Goal: Task Accomplishment & Management: Manage account settings

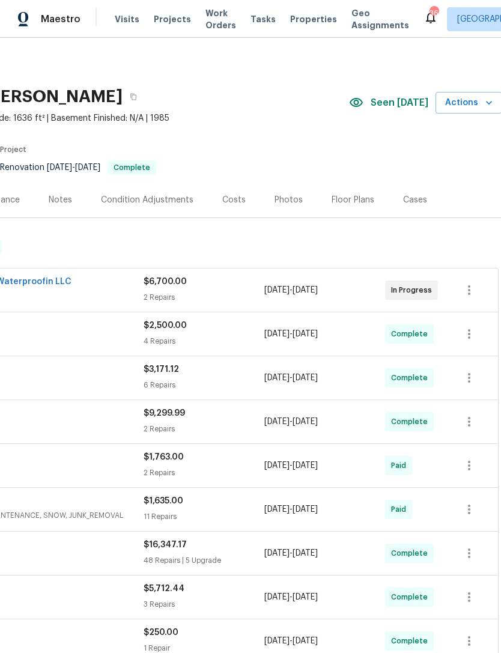
scroll to position [0, 180]
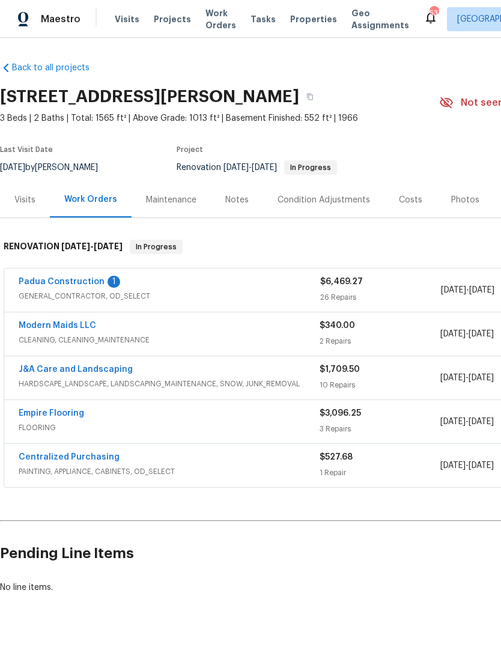
click at [94, 280] on link "Padua Construction" at bounding box center [62, 282] width 86 height 8
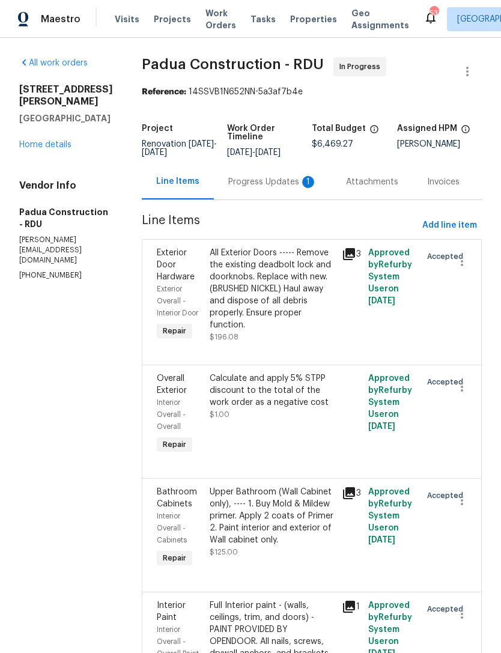
click at [254, 174] on div "Progress Updates 1" at bounding box center [273, 181] width 118 height 35
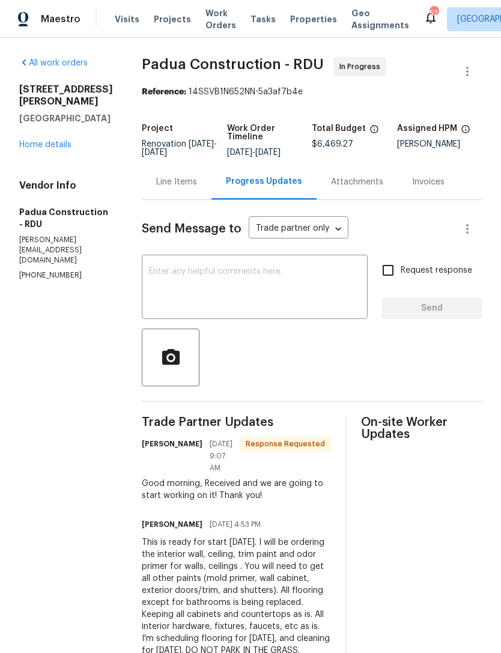
click at [43, 171] on div "All work orders 1007 Vass Rd Spring Lake, NC 28390 Home details Vendor Info Pad…" at bounding box center [66, 169] width 94 height 224
click at [42, 171] on div "All work orders 1007 Vass Rd Spring Lake, NC 28390 Home details Vendor Info Pad…" at bounding box center [66, 169] width 94 height 224
click at [56, 149] on link "Home details" at bounding box center [45, 145] width 52 height 8
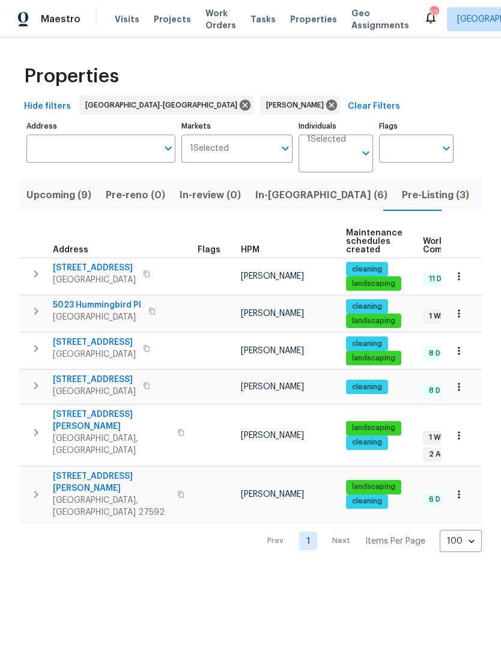
click at [402, 197] on span "Pre-Listing (3)" at bounding box center [435, 195] width 67 height 17
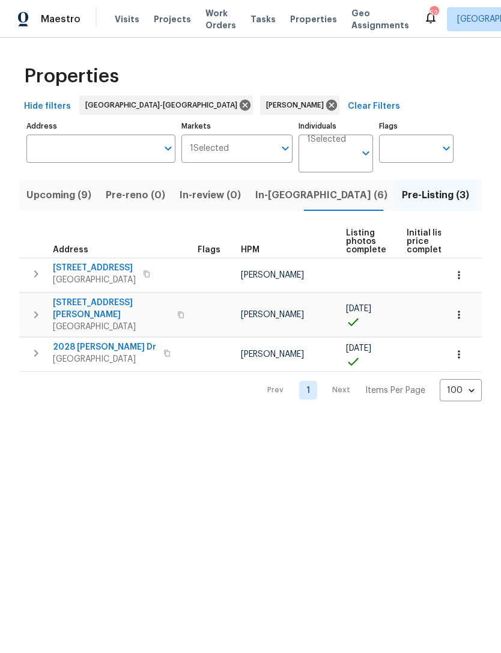
click at [275, 187] on button "In-reno (6)" at bounding box center [321, 195] width 147 height 31
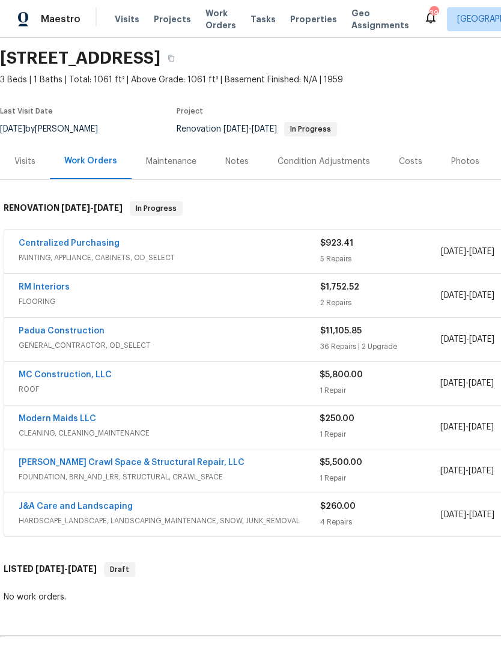
scroll to position [39, 0]
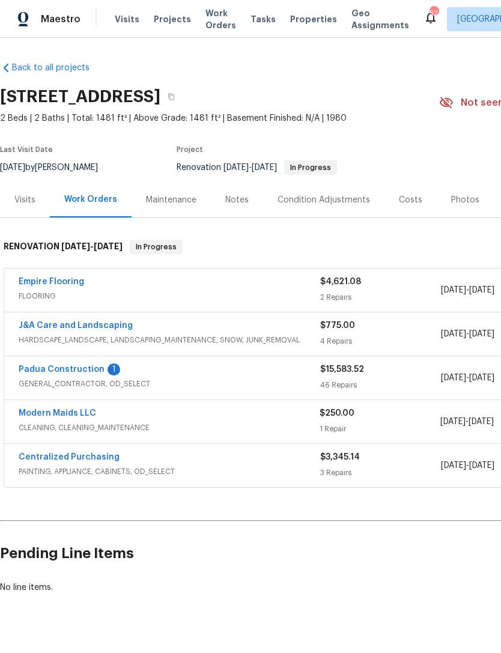
click at [97, 367] on link "Padua Construction" at bounding box center [62, 369] width 86 height 8
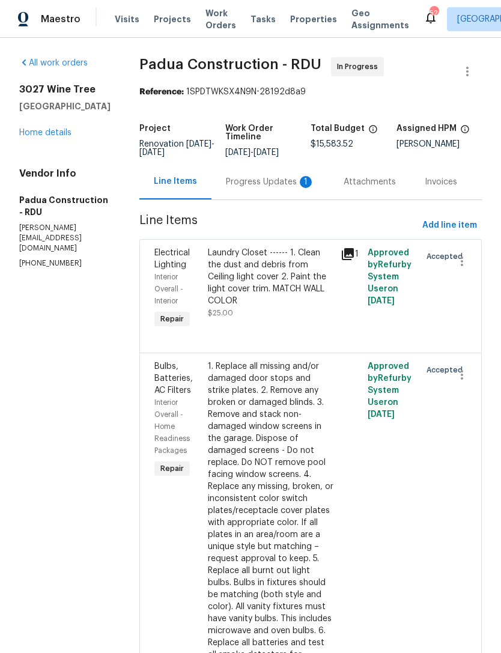
click at [251, 183] on div "Progress Updates 1" at bounding box center [270, 182] width 89 height 12
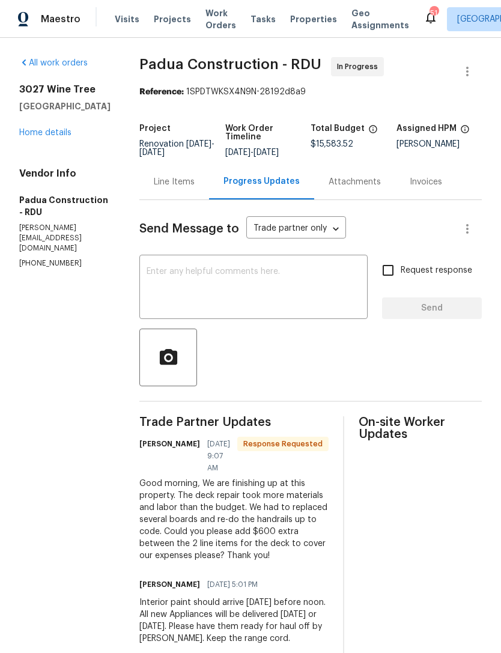
click at [147, 190] on div "Line Items" at bounding box center [174, 181] width 70 height 35
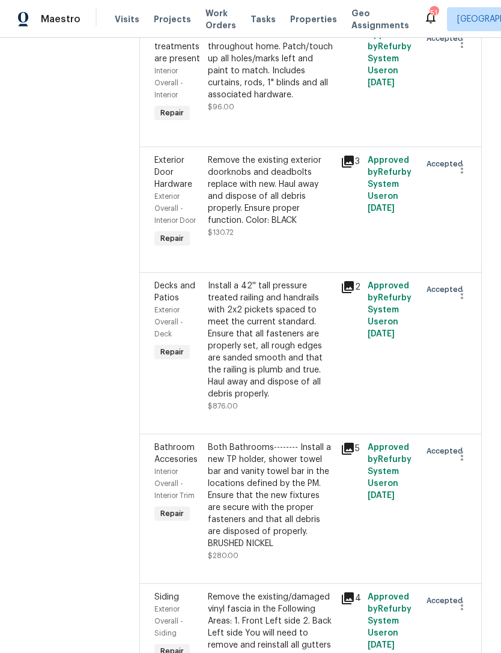
scroll to position [771, 0]
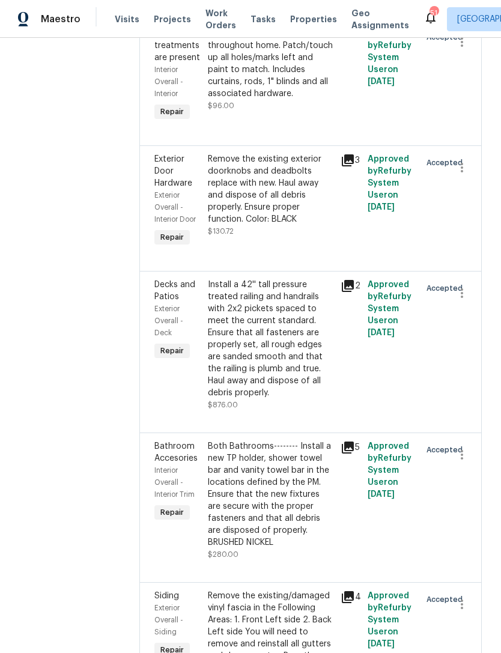
click at [242, 298] on div "Install a 42'' tall pressure treated railing and handrails with 2x2 pickets spa…" at bounding box center [271, 339] width 126 height 120
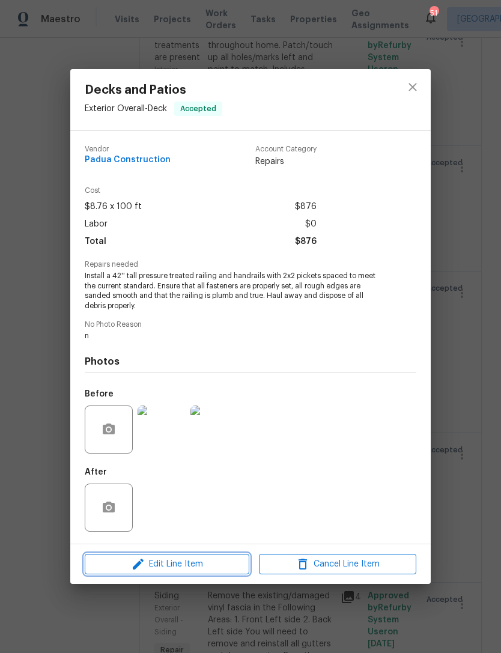
click at [205, 564] on span "Edit Line Item" at bounding box center [166, 564] width 157 height 15
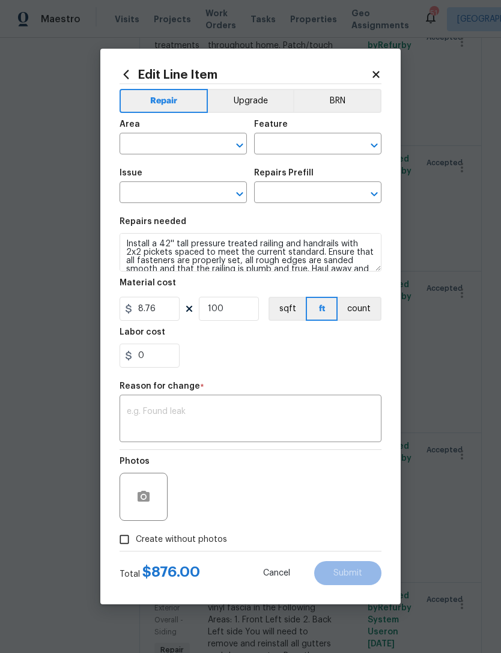
type input "Exterior Overall"
type input "Deck"
type input "Decks and Patios"
type input "Deck Railing (Pressure treated) $8.76"
click at [250, 321] on input "100" at bounding box center [229, 309] width 60 height 24
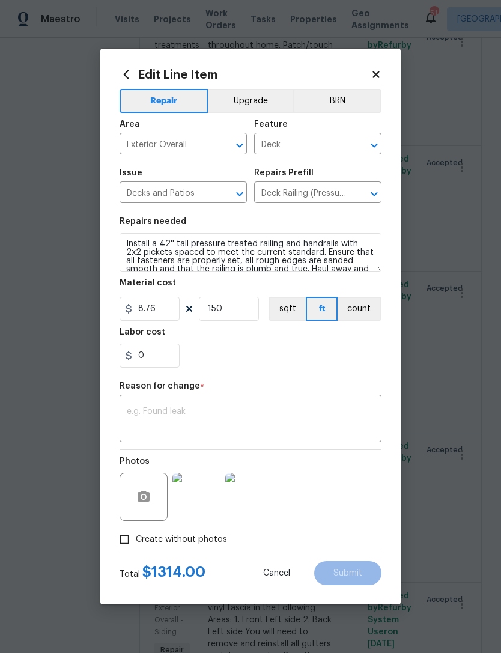
click at [304, 353] on div "0" at bounding box center [251, 356] width 262 height 24
click at [234, 316] on input "150" at bounding box center [229, 309] width 60 height 24
click at [296, 366] on div "0" at bounding box center [251, 356] width 262 height 24
click at [370, 313] on button "count" at bounding box center [360, 309] width 44 height 24
click at [245, 308] on input "100" at bounding box center [229, 309] width 60 height 24
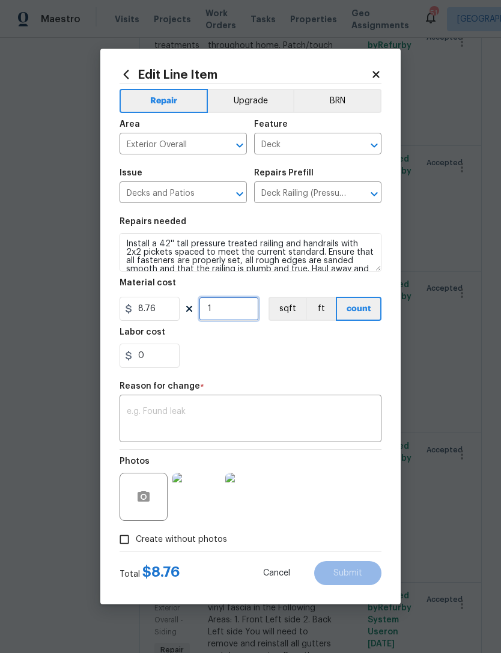
type input "1"
click at [168, 318] on input "8.76" at bounding box center [150, 309] width 60 height 24
type input "1176"
click at [236, 346] on div "0" at bounding box center [251, 356] width 262 height 24
click at [185, 420] on textarea at bounding box center [251, 419] width 248 height 25
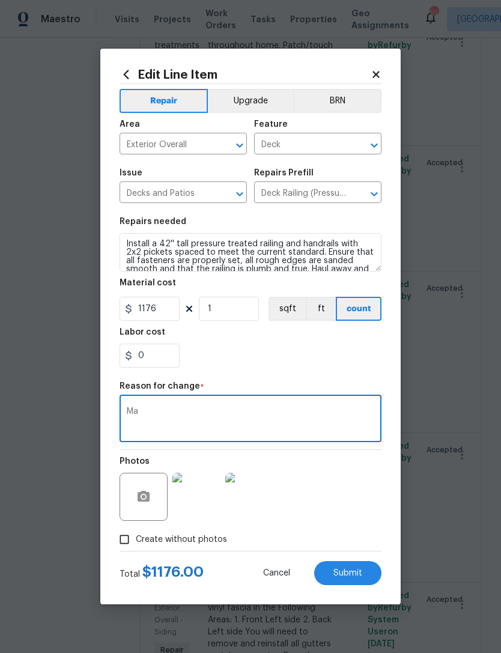
type textarea "M"
type textarea "More materials needed than original budget"
click at [289, 358] on div "0" at bounding box center [251, 356] width 262 height 24
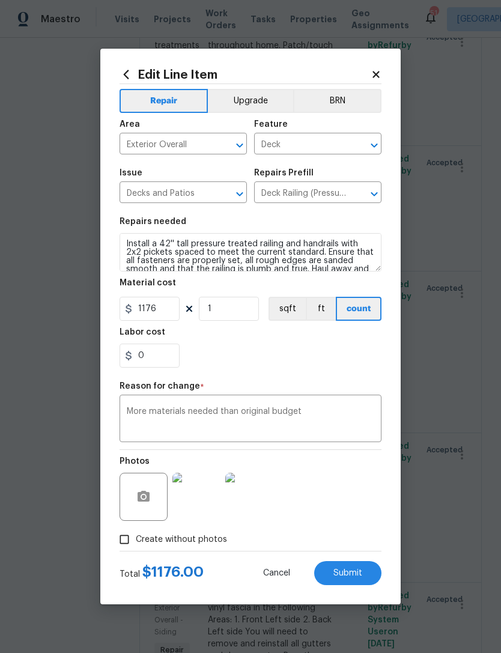
click at [358, 573] on span "Submit" at bounding box center [348, 573] width 29 height 9
type input "100"
type input "8.76"
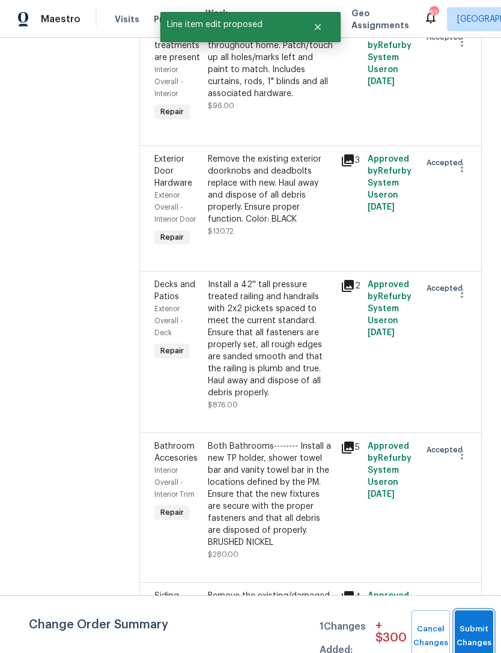
click at [484, 623] on button "Submit Changes" at bounding box center [474, 637] width 38 height 52
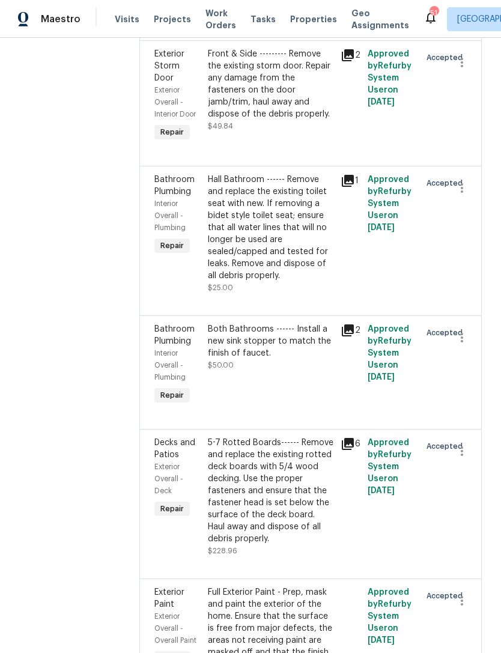
scroll to position [5915, 0]
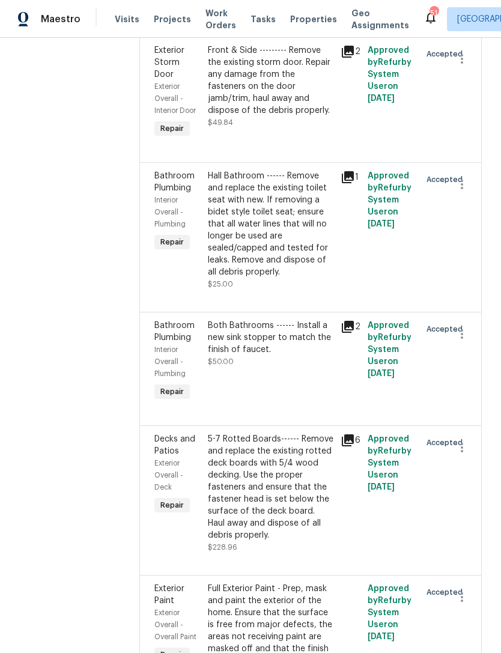
click at [237, 433] on div "5-7 Rotted Boards------ Remove and replace the existing rotted deck boards with…" at bounding box center [271, 487] width 126 height 108
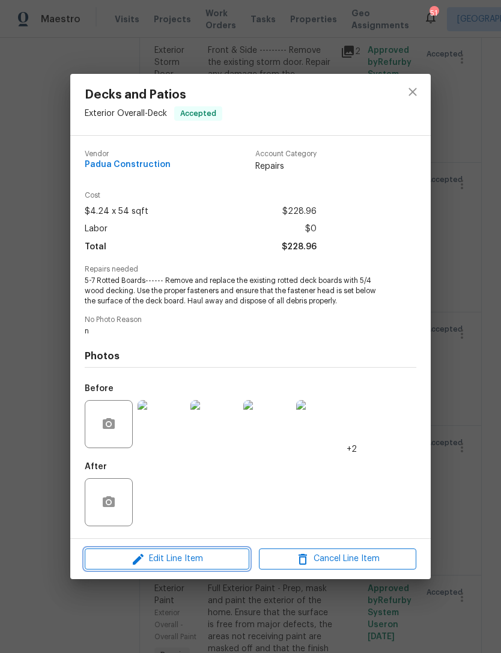
click at [177, 568] on button "Edit Line Item" at bounding box center [167, 559] width 165 height 21
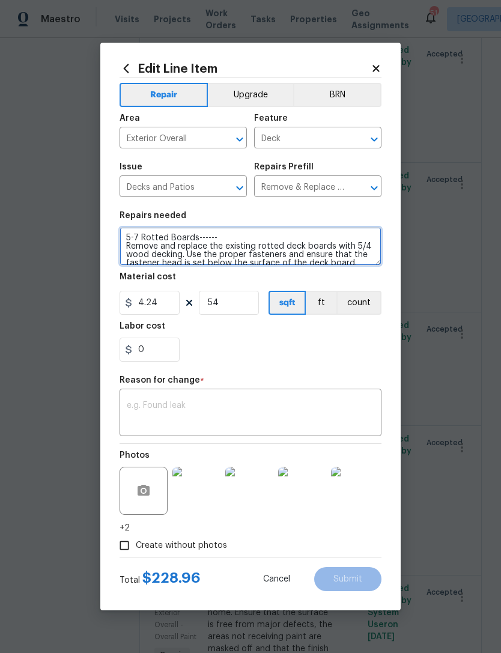
click at [143, 242] on textarea "5-7 Rotted Boards------ Remove and replace the existing rotted deck boards with…" at bounding box center [251, 246] width 262 height 38
type textarea "Rotted Boards------ Remove and replace the existing rotted deck boards with 5/4…"
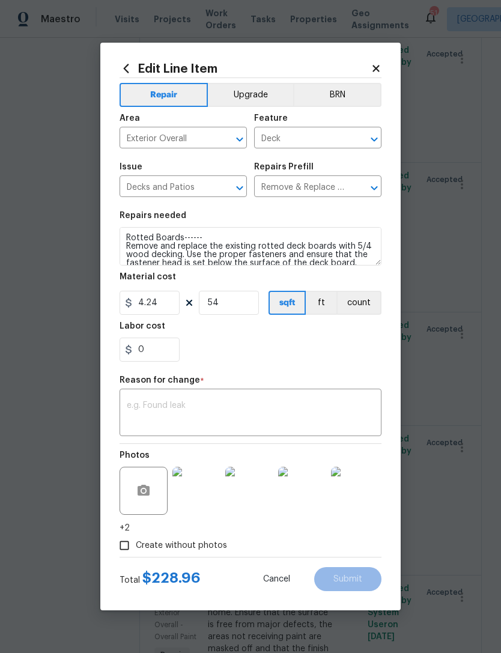
click at [370, 298] on button "count" at bounding box center [359, 303] width 45 height 24
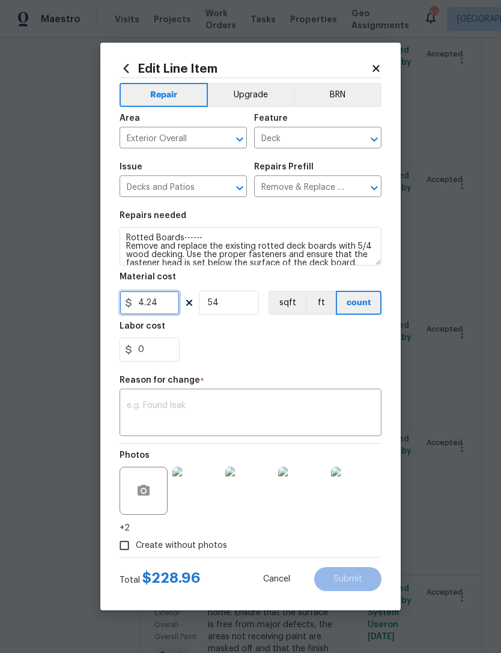
click at [166, 305] on input "4.24" at bounding box center [150, 303] width 60 height 24
type input "528.96"
click at [223, 304] on input "54" at bounding box center [229, 303] width 60 height 24
type input "1"
click at [243, 343] on div "0" at bounding box center [251, 350] width 262 height 24
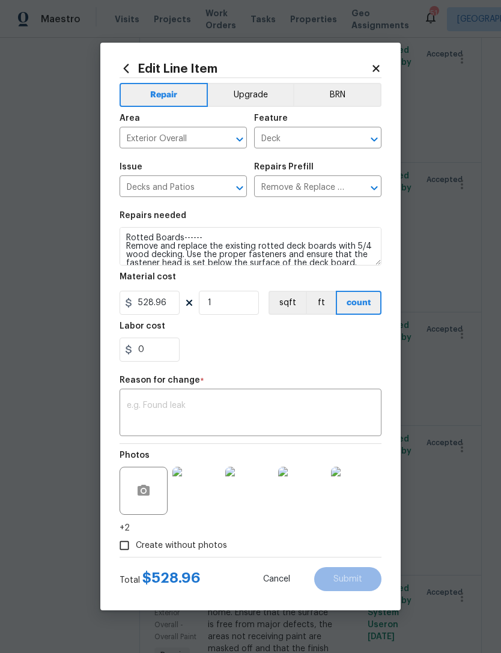
click at [177, 406] on textarea at bounding box center [251, 413] width 248 height 25
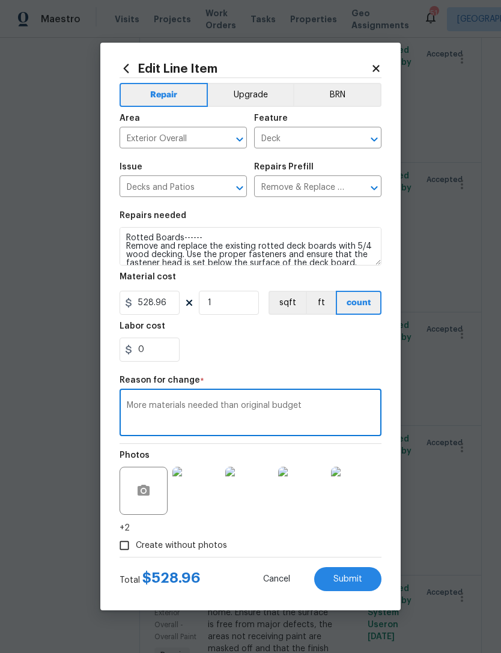
type textarea "More materials needed than original budget"
click at [286, 336] on div "Labor cost" at bounding box center [251, 330] width 262 height 16
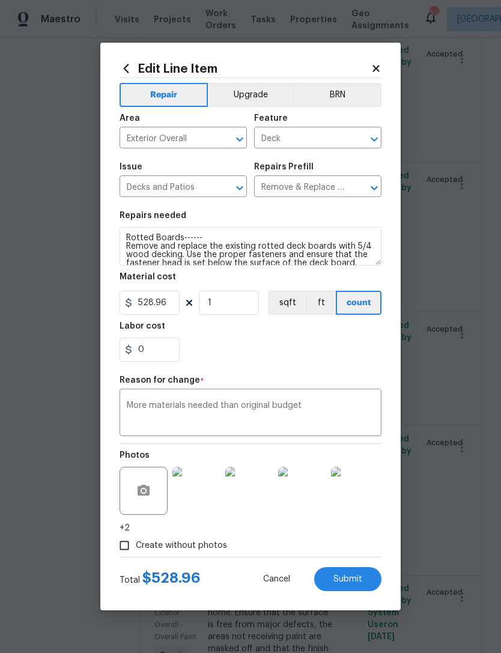
click at [361, 580] on span "Submit" at bounding box center [348, 579] width 29 height 9
type textarea "5-7 Rotted Boards------ Remove and replace the existing rotted deck boards with…"
type input "54"
type input "4.24"
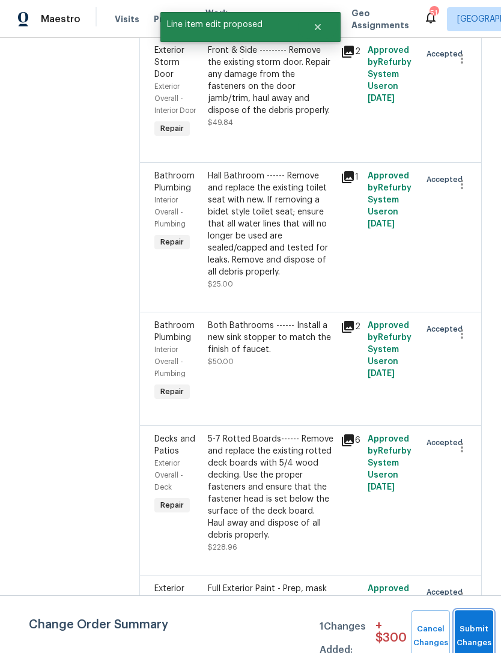
click at [477, 628] on button "Submit Changes" at bounding box center [474, 637] width 38 height 52
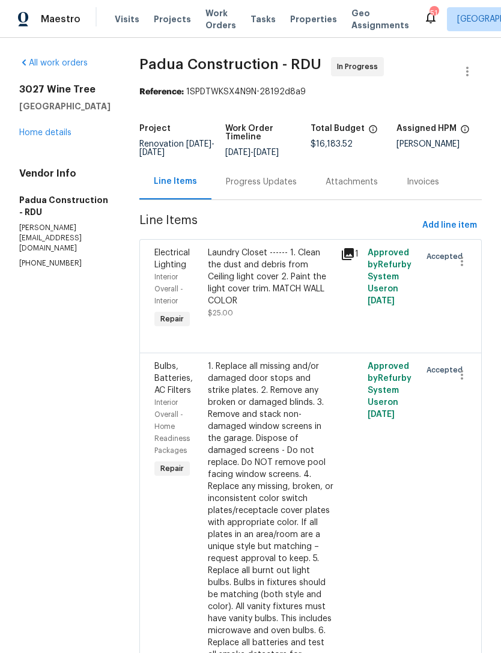
scroll to position [0, 0]
click at [42, 182] on div "All work orders 3027 Wine Tree Sanford, NC 27332 Home details Vendor Info Padua…" at bounding box center [64, 163] width 91 height 212
click at [48, 139] on div "3027 Wine Tree Sanford, NC 27332 Home details" at bounding box center [64, 111] width 91 height 55
click at [56, 139] on div "3027 Wine Tree Sanford, NC 27332 Home details" at bounding box center [64, 111] width 91 height 55
click at [47, 139] on div "3027 Wine Tree Sanford, NC 27332 Home details" at bounding box center [64, 111] width 91 height 55
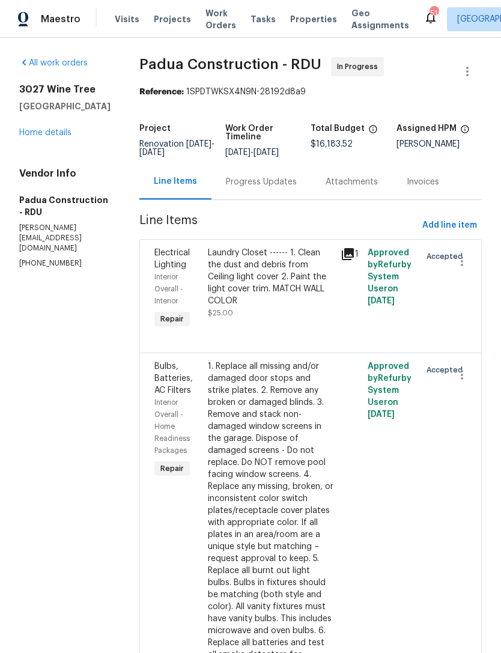
click at [56, 139] on div "3027 Wine Tree Sanford, NC 27332 Home details" at bounding box center [64, 111] width 91 height 55
click at [58, 137] on link "Home details" at bounding box center [45, 133] width 52 height 8
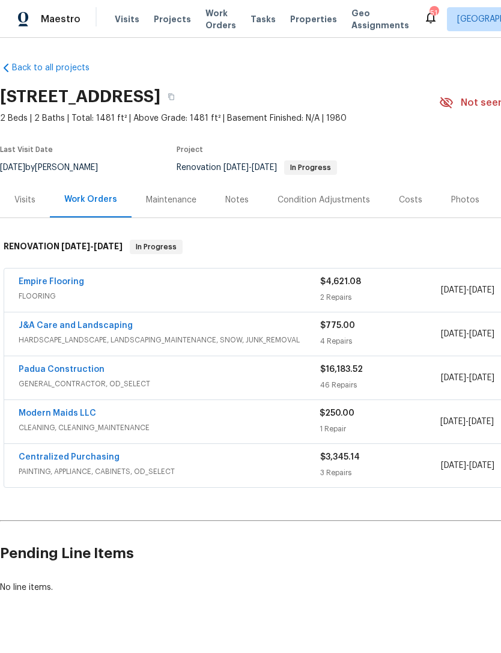
click at [76, 370] on link "Padua Construction" at bounding box center [62, 369] width 86 height 8
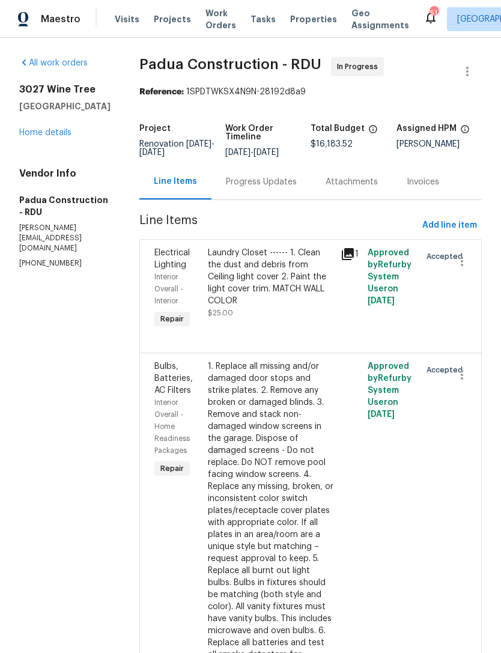
click at [249, 181] on div "Progress Updates" at bounding box center [261, 182] width 71 height 12
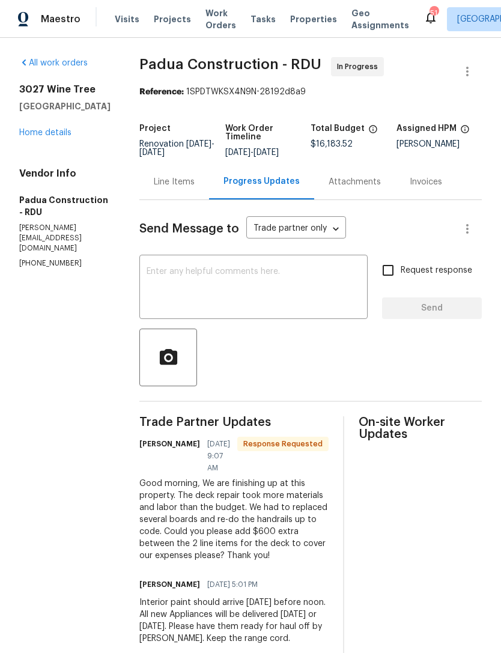
click at [223, 287] on textarea at bounding box center [254, 288] width 214 height 42
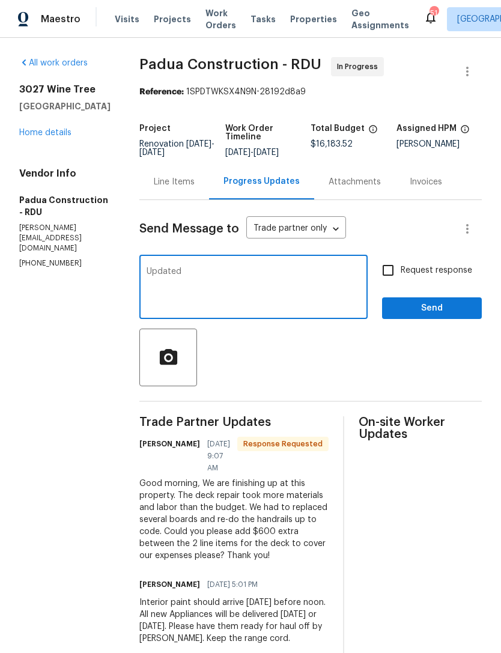
type textarea "Updated"
click at [386, 267] on input "Request response" at bounding box center [388, 270] width 25 height 25
checkbox input "true"
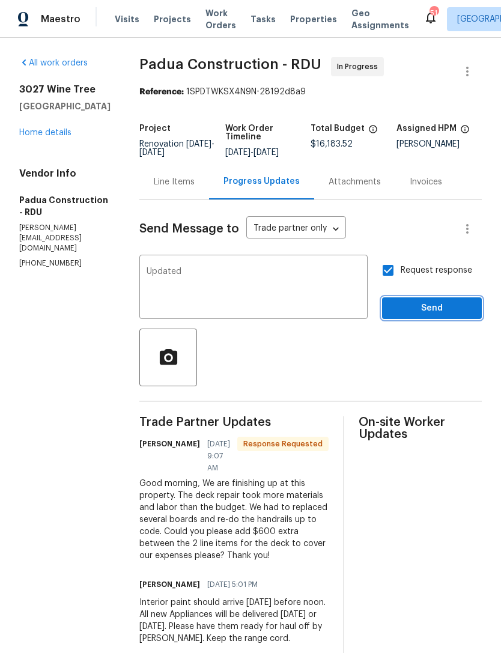
click at [441, 310] on span "Send" at bounding box center [432, 308] width 81 height 15
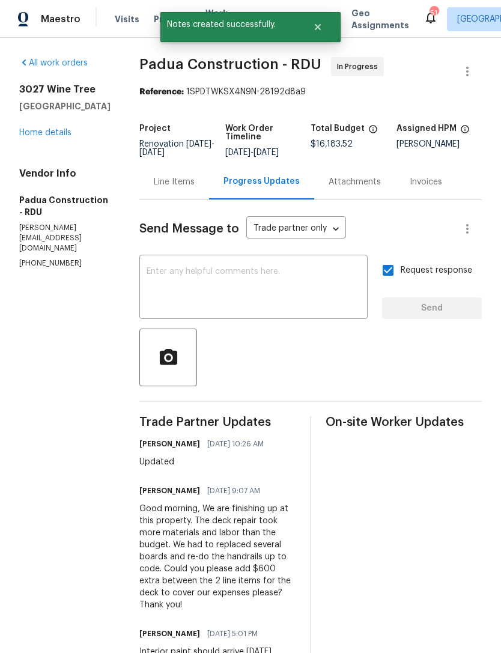
click at [39, 137] on link "Home details" at bounding box center [45, 133] width 52 height 8
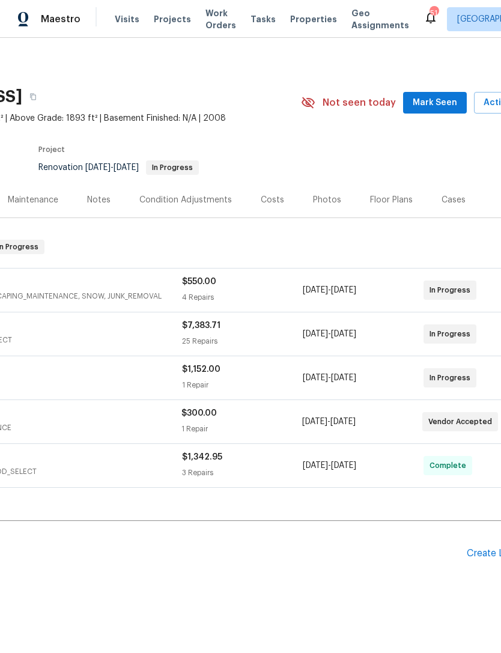
scroll to position [0, 148]
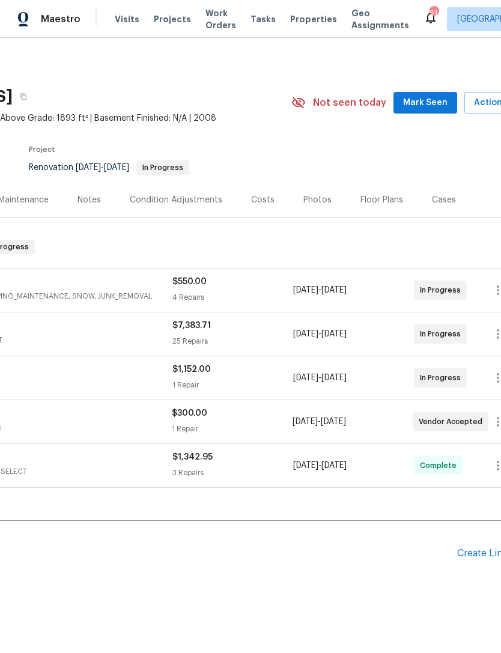
click at [419, 100] on span "Mark Seen" at bounding box center [425, 103] width 44 height 15
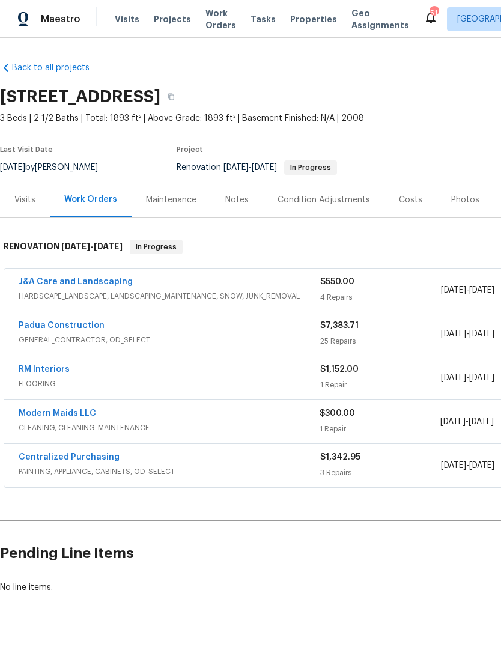
scroll to position [0, 0]
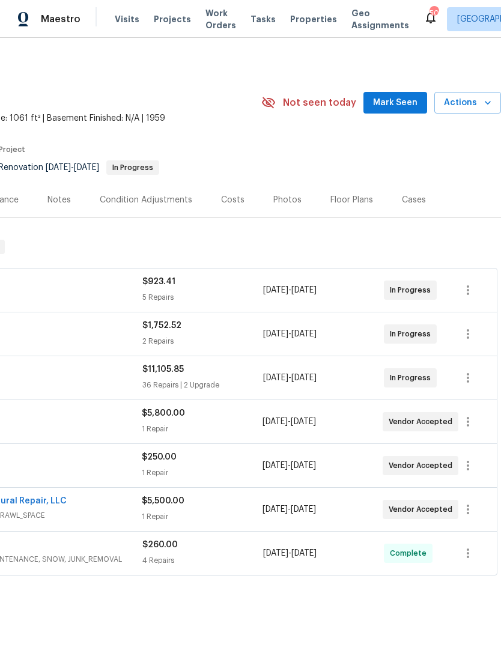
scroll to position [0, 178]
click at [403, 100] on span "Mark Seen" at bounding box center [395, 103] width 44 height 15
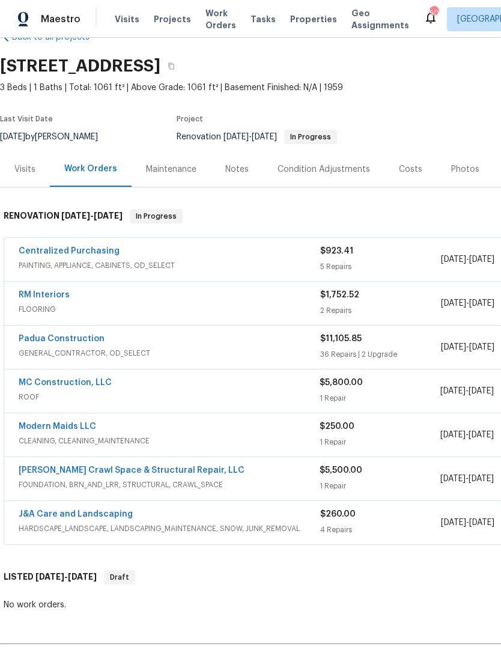
scroll to position [31, 0]
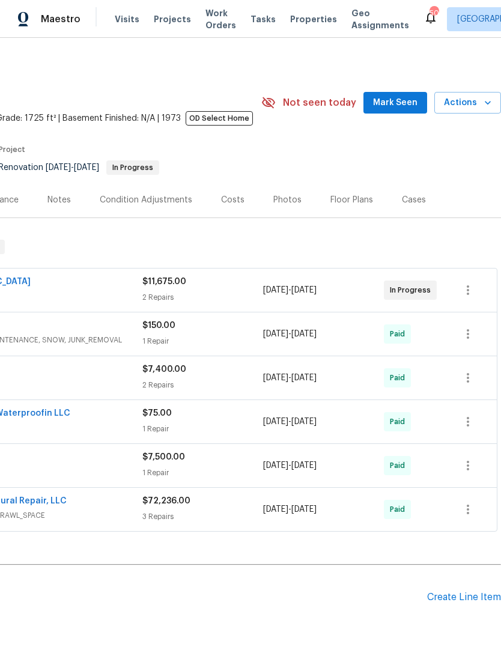
scroll to position [0, 178]
click at [398, 102] on span "Mark Seen" at bounding box center [395, 103] width 44 height 15
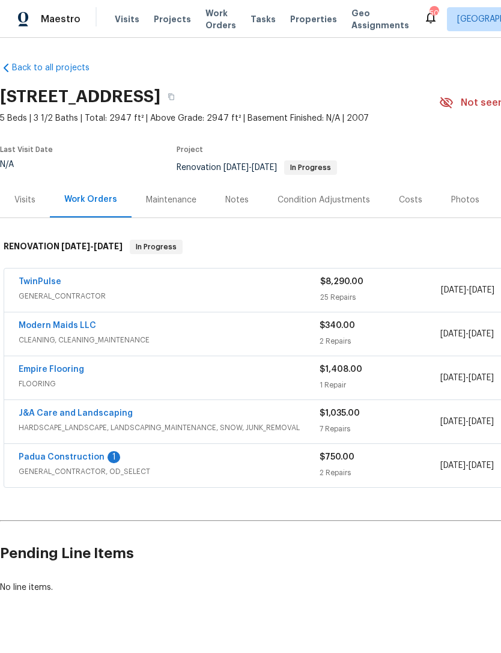
click at [89, 459] on link "Padua Construction" at bounding box center [62, 457] width 86 height 8
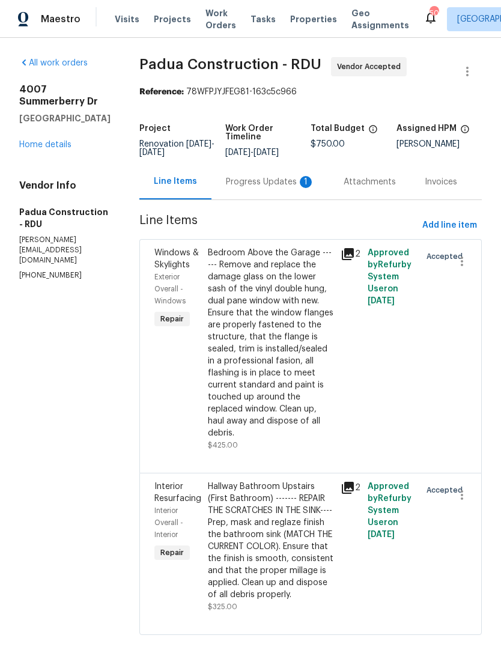
click at [243, 185] on div "Progress Updates 1" at bounding box center [270, 182] width 89 height 12
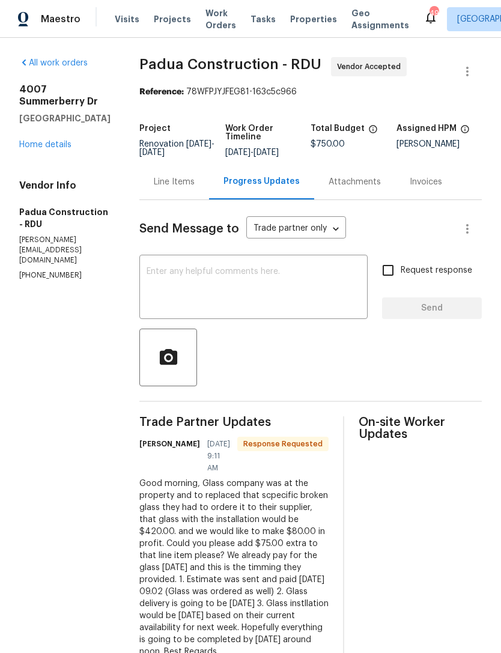
click at [197, 279] on textarea at bounding box center [254, 288] width 214 height 42
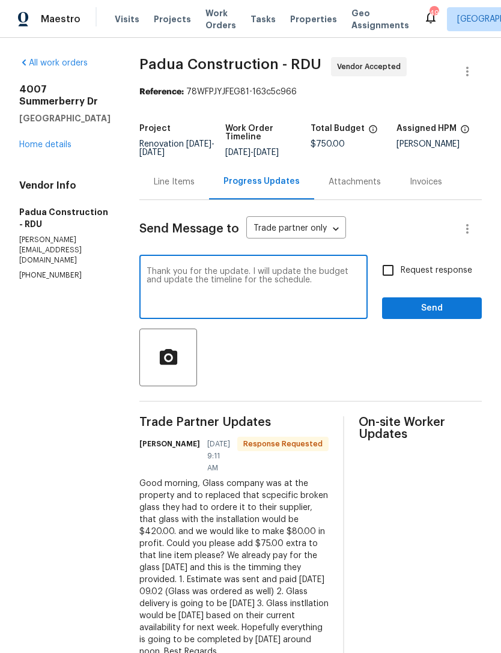
type textarea "Thank you for the update. I will update the budget and update the timeline for …"
click at [394, 267] on input "Request response" at bounding box center [388, 270] width 25 height 25
checkbox input "true"
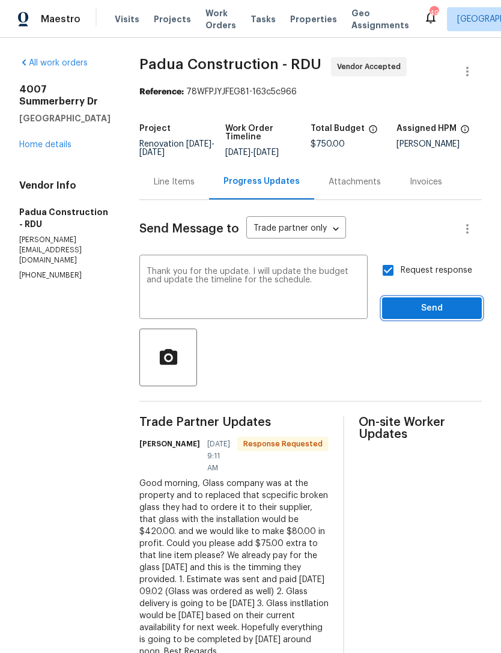
click at [436, 313] on span "Send" at bounding box center [432, 308] width 81 height 15
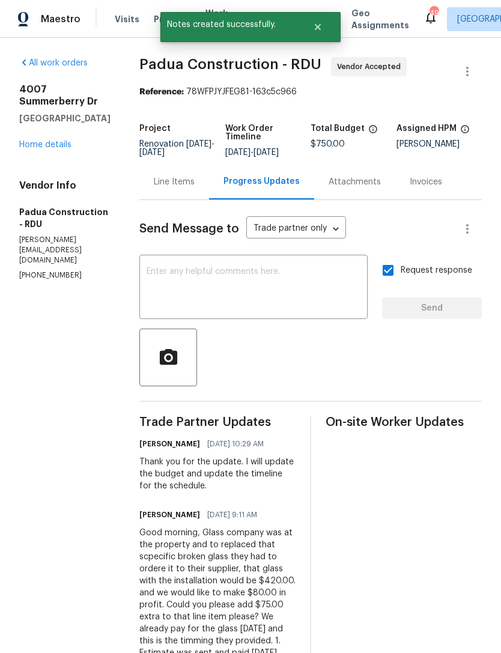
click at [158, 184] on div "Line Items" at bounding box center [174, 182] width 41 height 12
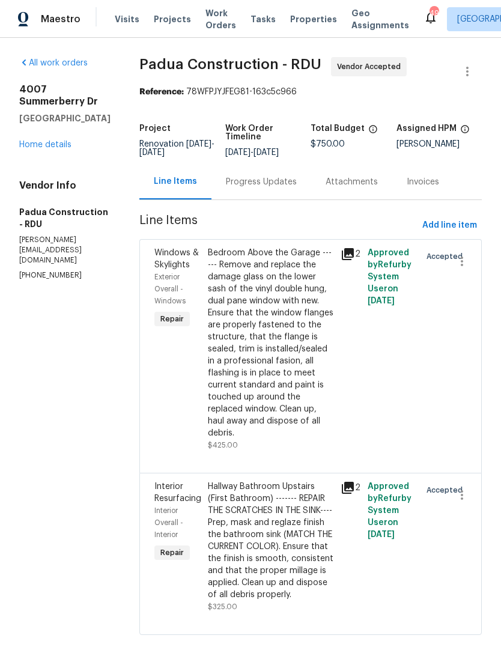
click at [233, 329] on div "Bedroom Above the Garage ------ Remove and replace the damage glass on the lowe…" at bounding box center [271, 343] width 126 height 192
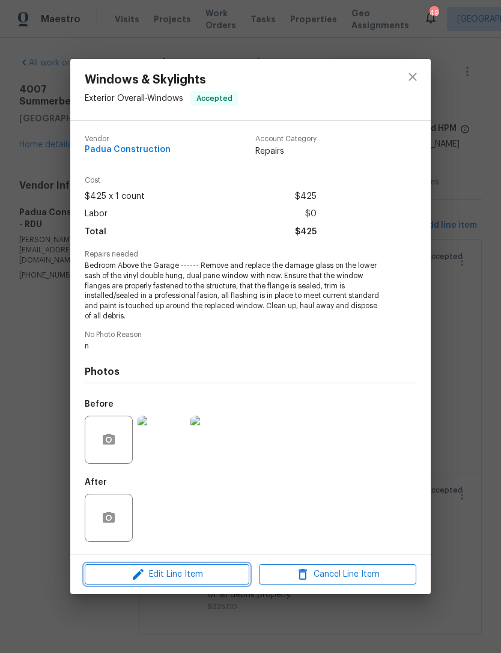
click at [197, 569] on span "Edit Line Item" at bounding box center [166, 574] width 157 height 15
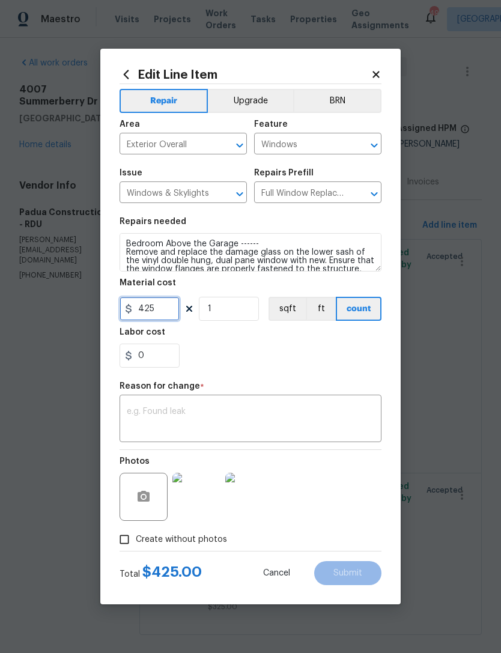
click at [162, 314] on input "425" at bounding box center [150, 309] width 60 height 24
type input "500"
click at [313, 367] on div "0" at bounding box center [251, 356] width 262 height 24
click at [130, 545] on input "Create without photos" at bounding box center [124, 539] width 23 height 23
checkbox input "false"
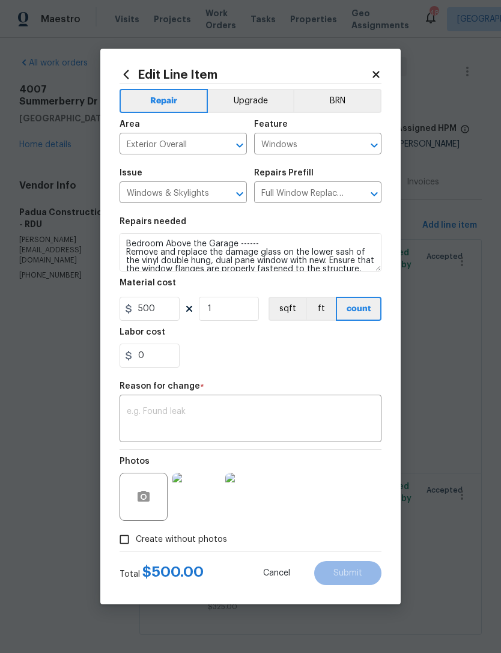
click at [209, 414] on textarea at bounding box center [251, 419] width 248 height 25
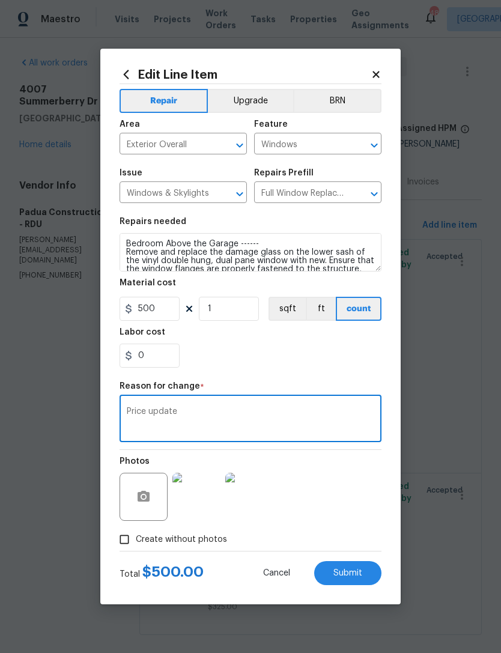
type textarea "Price update"
click at [247, 372] on section "Repairs needed Bedroom Above the Garage ------ Remove and replace the damage gl…" at bounding box center [251, 292] width 262 height 165
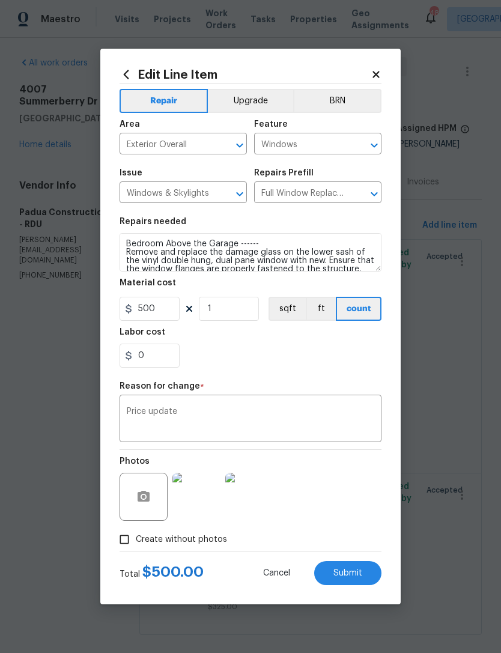
click at [365, 570] on button "Submit" at bounding box center [347, 573] width 67 height 24
type input "425"
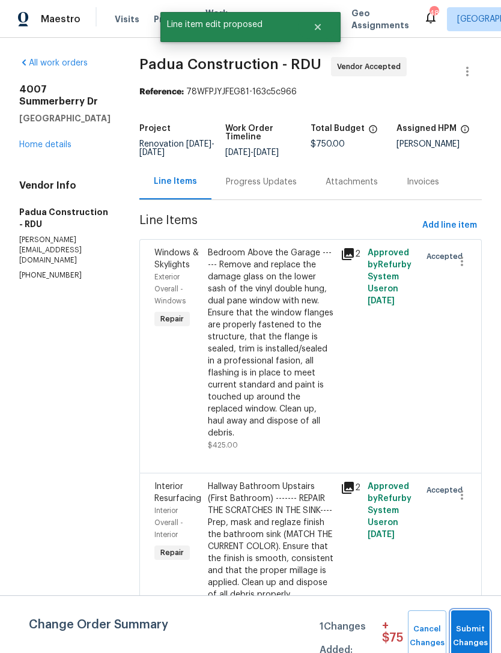
click at [473, 624] on span "Submit Changes" at bounding box center [470, 637] width 26 height 28
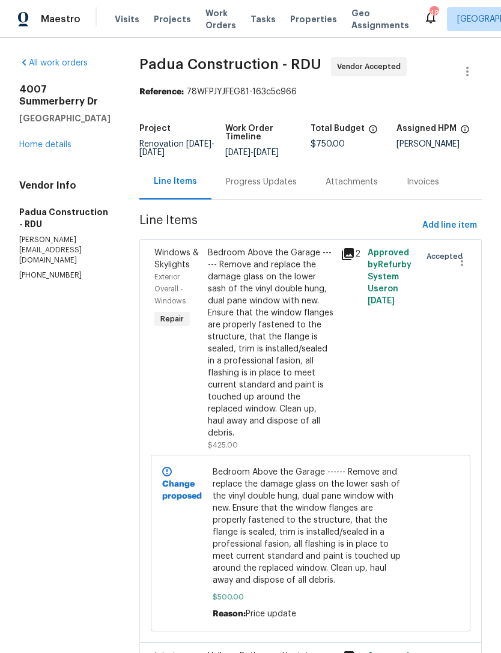
click at [47, 149] on link "Home details" at bounding box center [45, 145] width 52 height 8
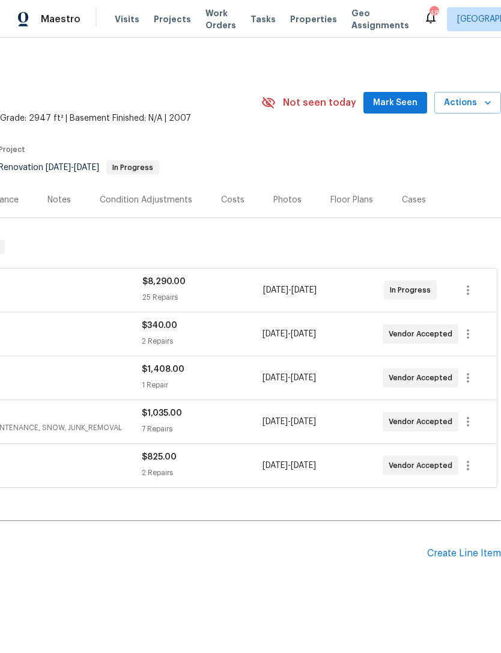
scroll to position [0, 178]
click at [472, 463] on icon "button" at bounding box center [468, 466] width 14 height 14
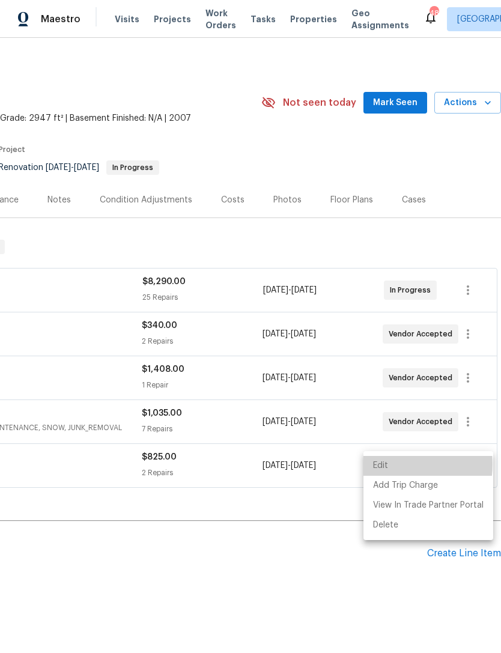
click at [390, 465] on li "Edit" at bounding box center [429, 466] width 130 height 20
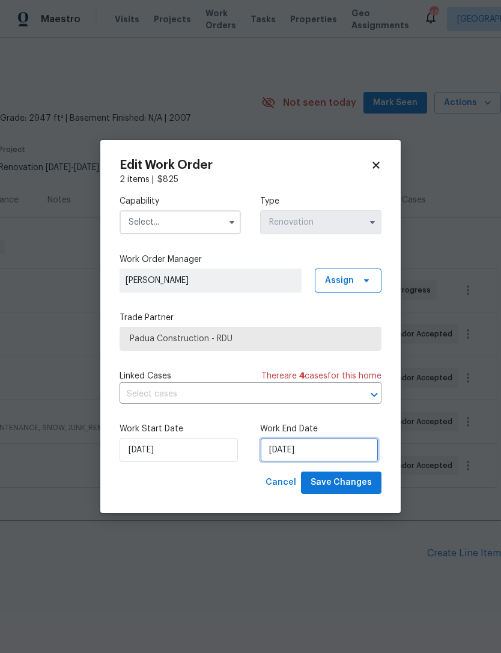
click at [294, 448] on input "9/11/2025" at bounding box center [319, 450] width 118 height 24
select select "8"
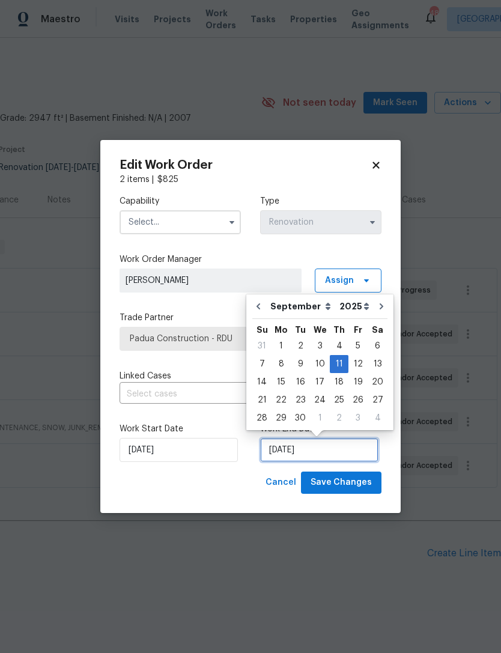
scroll to position [22, 0]
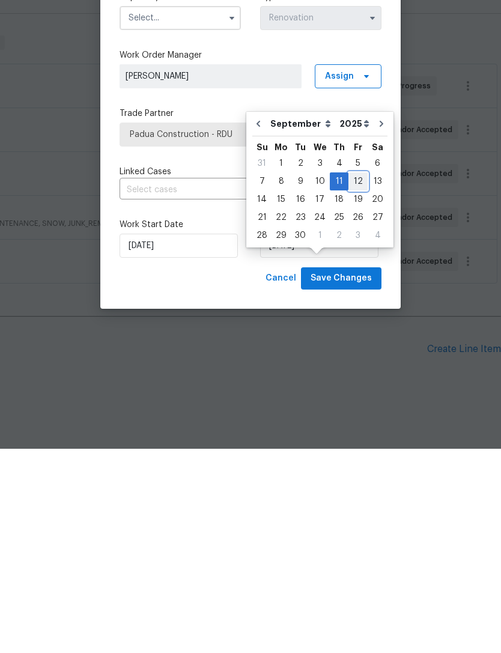
click at [355, 377] on div "12" at bounding box center [358, 385] width 19 height 17
type input "9/12/2025"
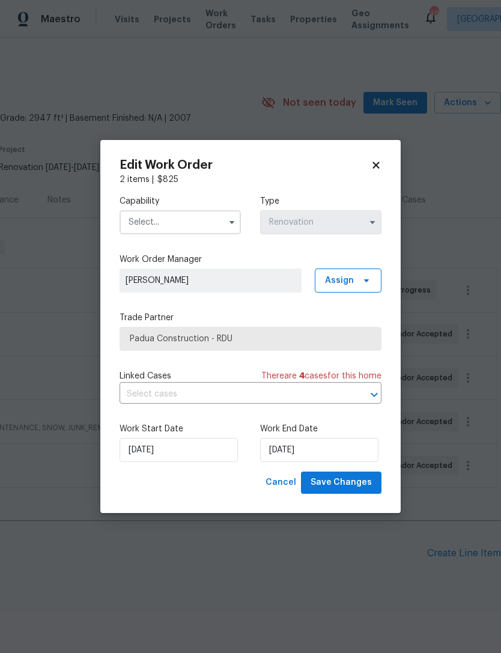
click at [175, 219] on input "text" at bounding box center [180, 222] width 121 height 24
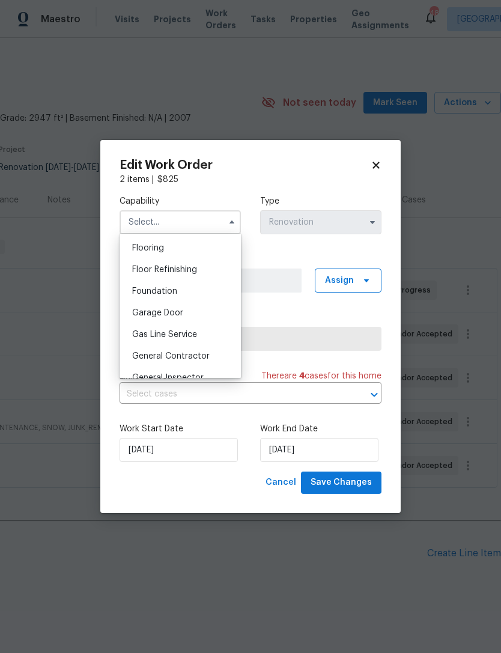
scroll to position [465, 0]
click at [210, 359] on div "General Contractor" at bounding box center [180, 357] width 115 height 22
type input "General Contractor"
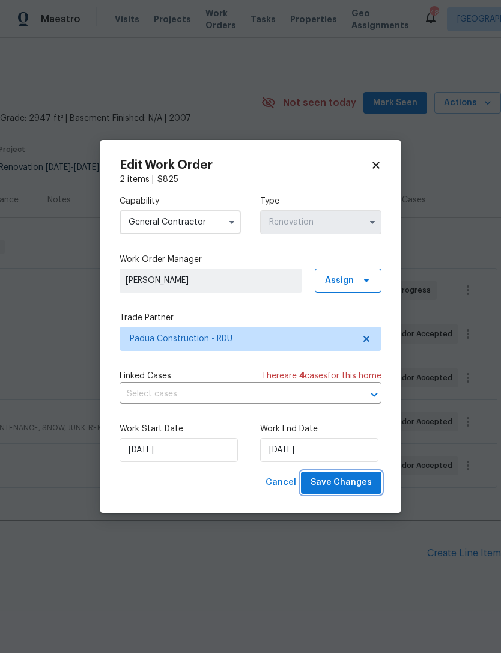
click at [358, 487] on span "Save Changes" at bounding box center [341, 482] width 61 height 15
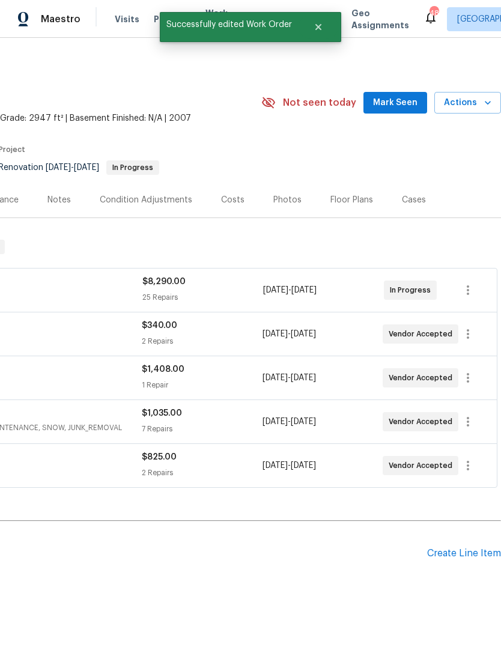
click at [404, 92] on button "Mark Seen" at bounding box center [396, 103] width 64 height 22
click at [405, 97] on span "Seen today" at bounding box center [399, 103] width 58 height 12
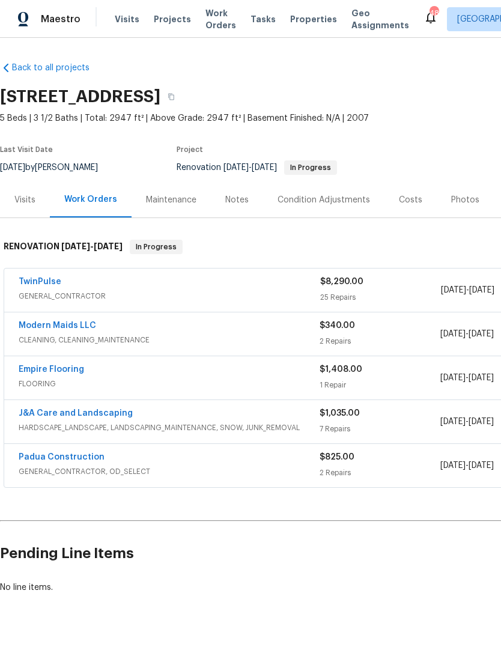
scroll to position [0, 0]
click at [81, 453] on link "Padua Construction" at bounding box center [62, 457] width 86 height 8
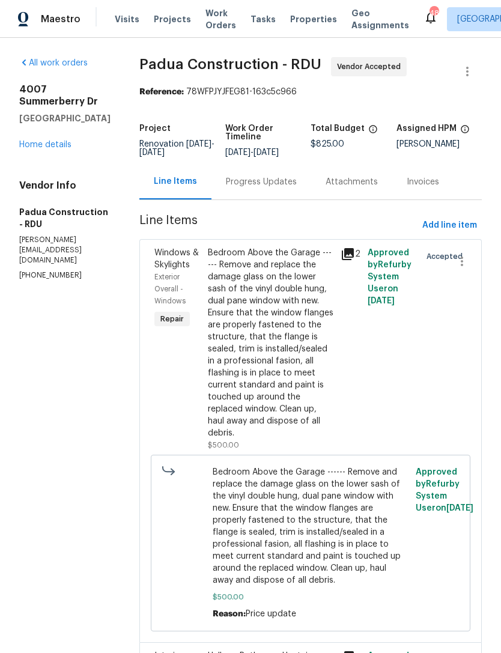
click at [43, 151] on div "4007 Summerberry Dr Fayetteville, NC 28306 Home details" at bounding box center [64, 117] width 91 height 67
click at [57, 151] on div "4007 Summerberry Dr Fayetteville, NC 28306 Home details" at bounding box center [64, 117] width 91 height 67
click at [53, 149] on link "Home details" at bounding box center [45, 145] width 52 height 8
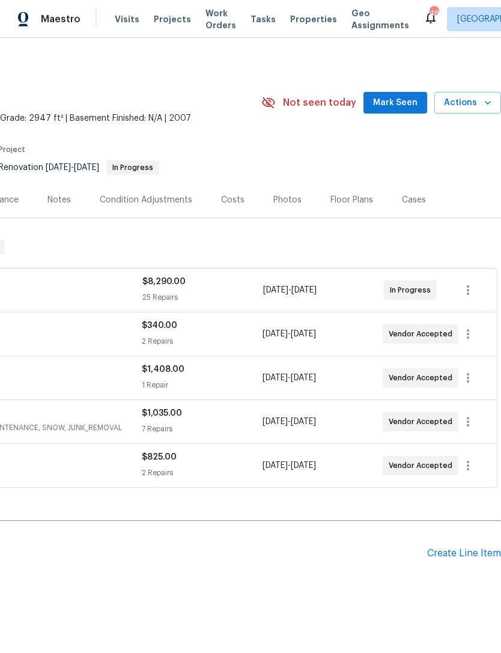
scroll to position [0, 178]
click at [401, 102] on span "Mark Seen" at bounding box center [395, 103] width 44 height 15
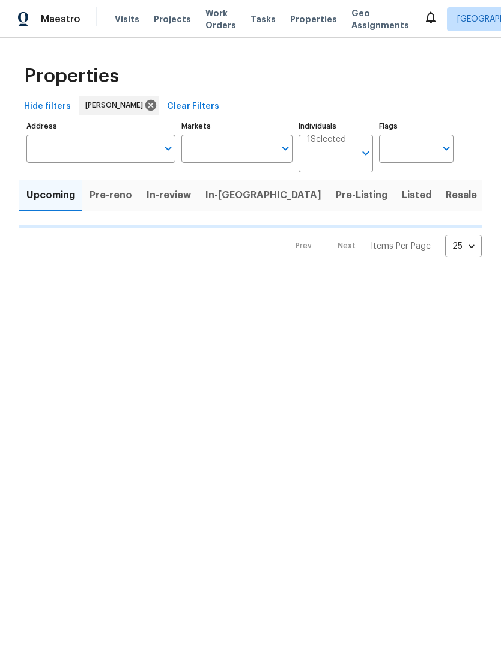
type input "100"
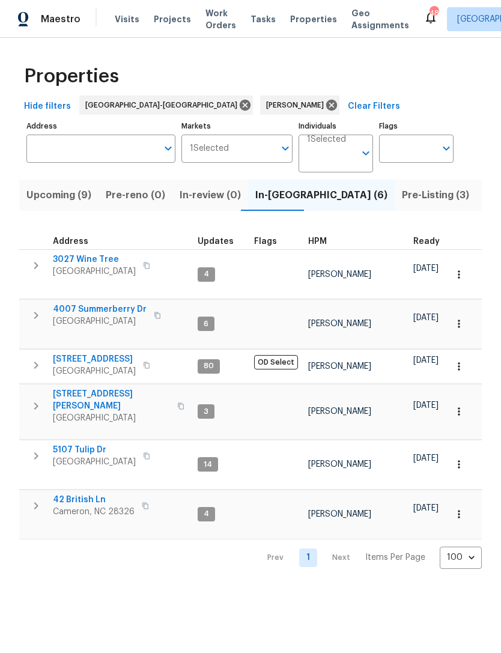
click at [402, 200] on span "Pre-Listing (3)" at bounding box center [435, 195] width 67 height 17
